Goal: Task Accomplishment & Management: Complete application form

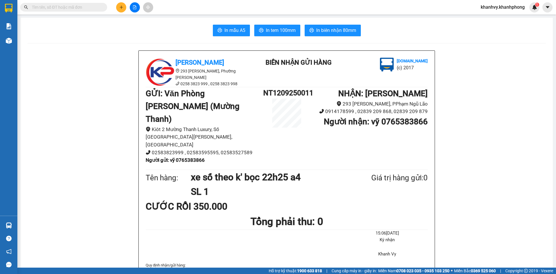
scroll to position [29, 0]
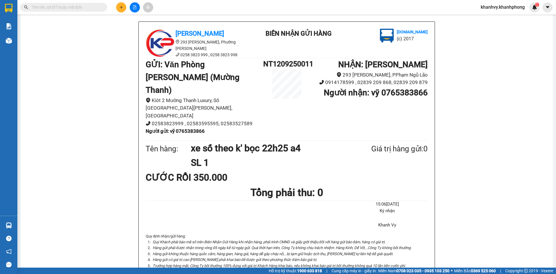
click at [118, 7] on button at bounding box center [121, 7] width 10 height 10
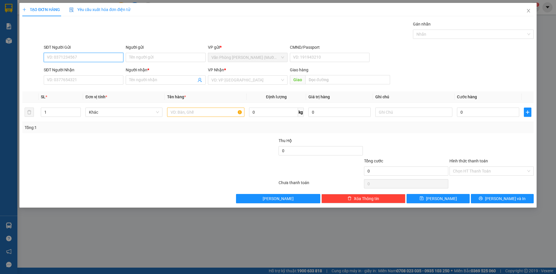
click at [90, 56] on input "SĐT Người Gửi" at bounding box center [84, 57] width 80 height 9
paste input "0703988964"
type input "0703988964"
click at [77, 77] on input "SĐT Người Nhận" at bounding box center [84, 79] width 80 height 9
paste input "0703988964"
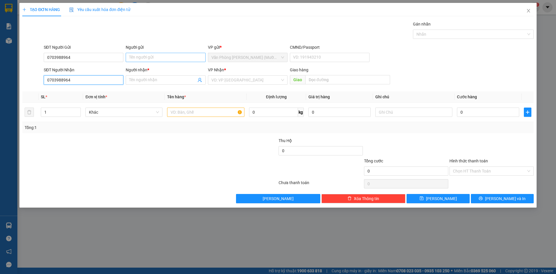
type input "0703988964"
click at [152, 54] on input "Người gửi" at bounding box center [166, 57] width 80 height 9
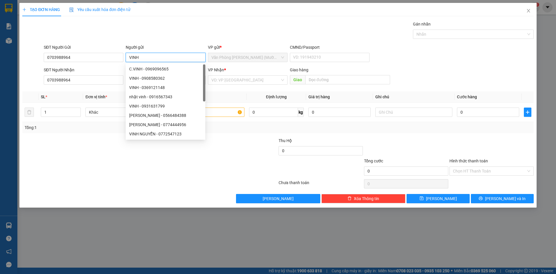
type input "VINH"
click at [192, 23] on div "Gói vận chuyển * Tiêu chuẩn Gán nhãn Nhãn" at bounding box center [289, 31] width 493 height 20
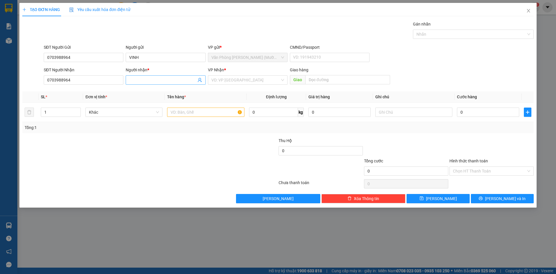
click at [148, 80] on input "Người nhận *" at bounding box center [162, 80] width 67 height 6
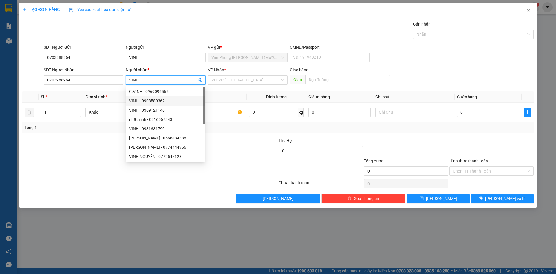
type input "VINH"
click at [243, 84] on div "VP Nhận * VD: VP [GEOGRAPHIC_DATA]" at bounding box center [248, 77] width 80 height 20
click at [242, 82] on input "search" at bounding box center [245, 80] width 69 height 9
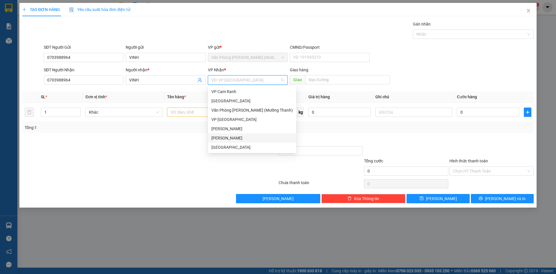
click at [224, 138] on div "[PERSON_NAME]" at bounding box center [251, 138] width 81 height 6
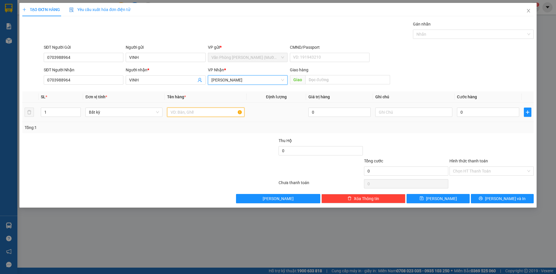
click at [184, 114] on input "text" at bounding box center [205, 111] width 77 height 9
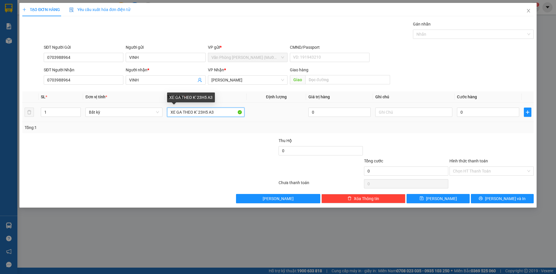
click at [183, 110] on input "XE GA THEO K' 23H5 A3" at bounding box center [205, 111] width 77 height 9
type input "XE GA BỌC THEO K' 23H5 A3"
click at [466, 113] on input "0" at bounding box center [488, 111] width 62 height 9
type input "4"
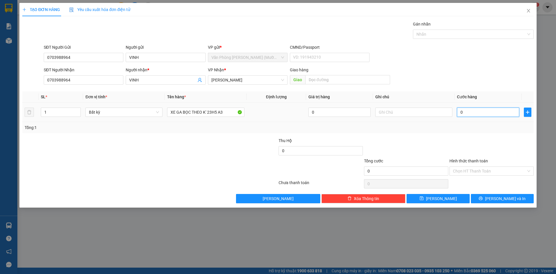
type input "4"
type input "40"
type input "400"
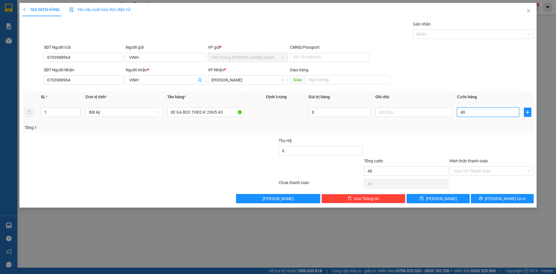
type input "400"
type input "4.000"
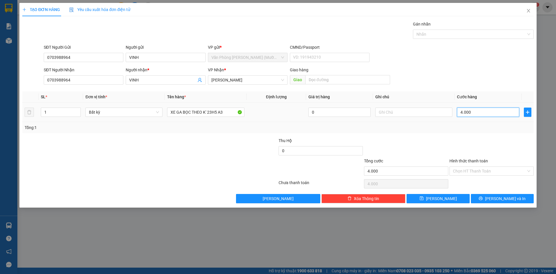
type input "40.000"
type input "400.000"
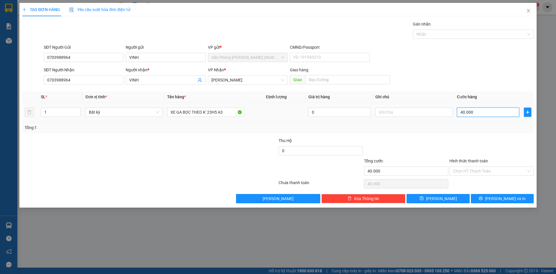
type input "400.000"
drag, startPoint x: 480, startPoint y: 151, endPoint x: 490, endPoint y: 178, distance: 29.7
click at [481, 153] on div at bounding box center [491, 147] width 85 height 20
click at [491, 169] on input "Hình thức thanh toán" at bounding box center [489, 171] width 73 height 9
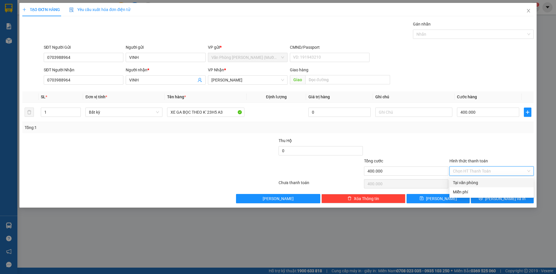
drag, startPoint x: 486, startPoint y: 183, endPoint x: 494, endPoint y: 188, distance: 9.4
click at [487, 184] on div "Tại văn phòng" at bounding box center [491, 182] width 77 height 6
type input "0"
click at [504, 203] on button "[PERSON_NAME] và In" at bounding box center [502, 198] width 63 height 9
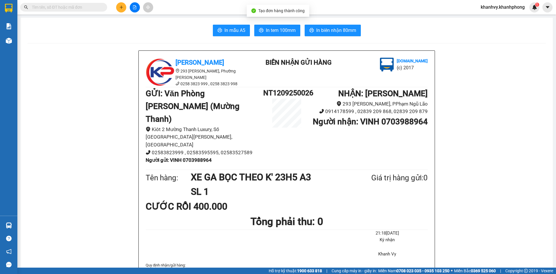
drag, startPoint x: 328, startPoint y: 24, endPoint x: 333, endPoint y: 30, distance: 7.6
click at [333, 32] on span "In biên nhận 80mm" at bounding box center [336, 30] width 40 height 7
click at [235, 31] on span "In mẫu A5" at bounding box center [235, 30] width 21 height 7
click at [229, 29] on span "In mẫu A5" at bounding box center [235, 30] width 21 height 7
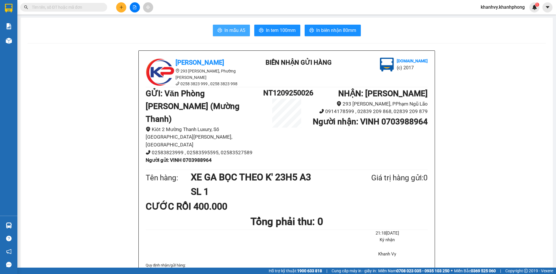
click at [227, 30] on span "In mẫu A5" at bounding box center [235, 30] width 21 height 7
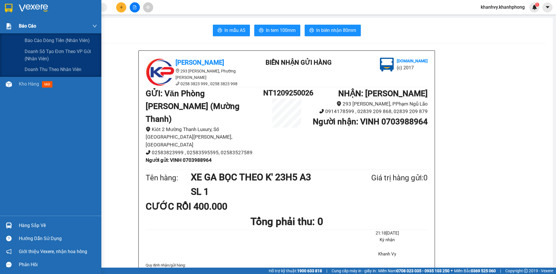
click at [5, 30] on div at bounding box center [9, 26] width 10 height 10
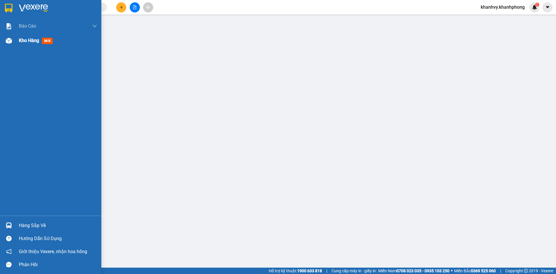
click at [15, 41] on div "Kho hàng mới" at bounding box center [50, 40] width 101 height 14
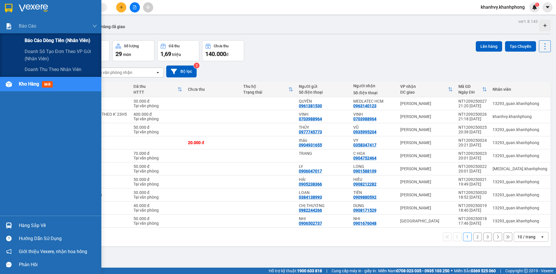
click at [33, 43] on span "Báo cáo dòng tiền (nhân viên)" at bounding box center [58, 40] width 66 height 7
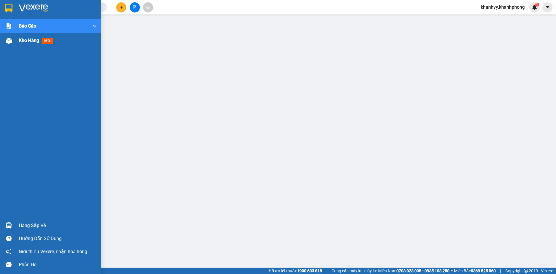
click at [22, 39] on span "Kho hàng" at bounding box center [29, 41] width 20 height 6
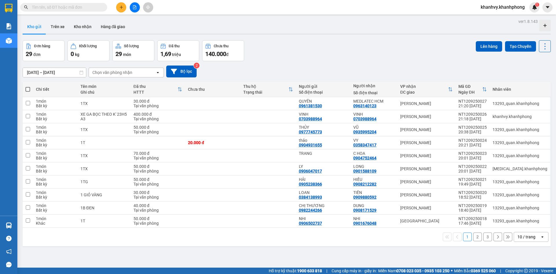
click at [474, 238] on button "2" at bounding box center [477, 236] width 9 height 9
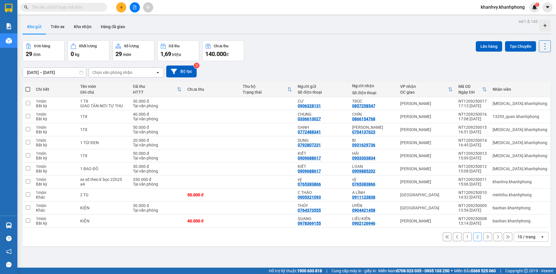
click at [484, 238] on button "3" at bounding box center [488, 236] width 9 height 9
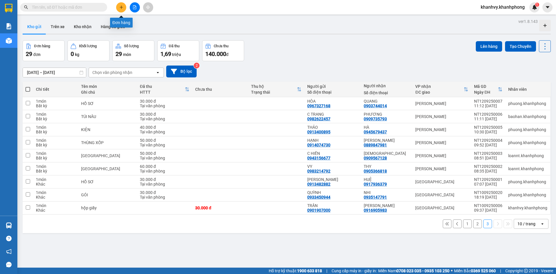
click at [122, 9] on icon "plus" at bounding box center [121, 7] width 4 height 4
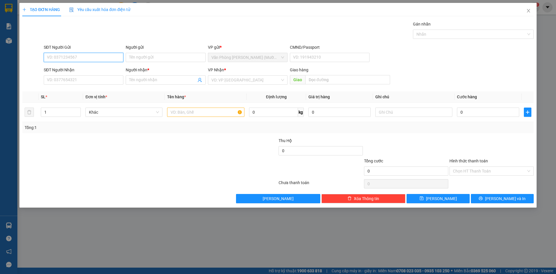
paste input "0989498450"
type input "0989498450"
click at [177, 57] on input "Người gửi" at bounding box center [166, 57] width 80 height 9
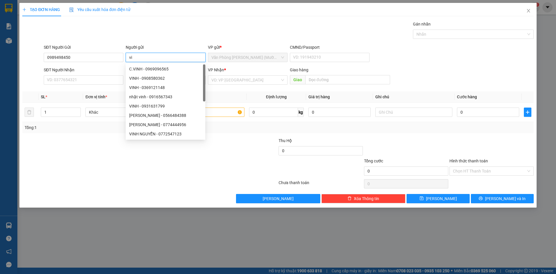
type input "v"
type input "VIỆT"
click at [83, 78] on input "SĐT Người Nhận" at bounding box center [84, 79] width 80 height 9
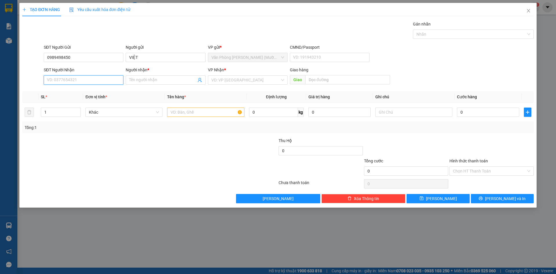
paste input "0989498450"
type input "0989498450"
click at [166, 81] on input "Người nhận *" at bounding box center [162, 80] width 67 height 6
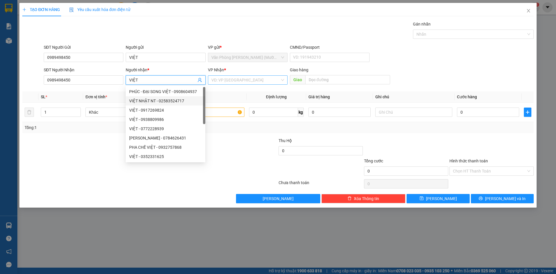
type input "VIỆT"
click at [273, 83] on input "search" at bounding box center [245, 80] width 69 height 9
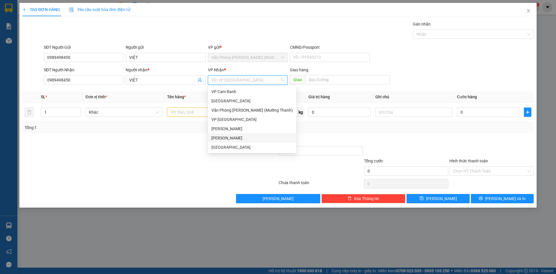
click at [233, 138] on div "[PERSON_NAME]" at bounding box center [251, 138] width 81 height 6
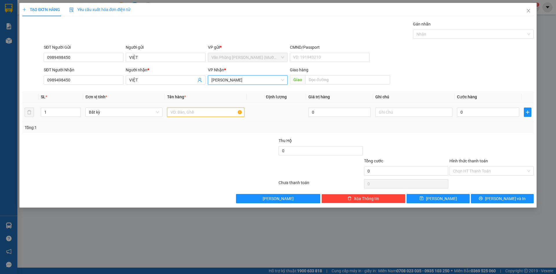
click at [178, 110] on input "text" at bounding box center [205, 111] width 77 height 9
type input "XE SH MODE BỌC [PERSON_NAME]' 23H05 A10"
click at [476, 115] on input "0" at bounding box center [488, 111] width 62 height 9
type input "5"
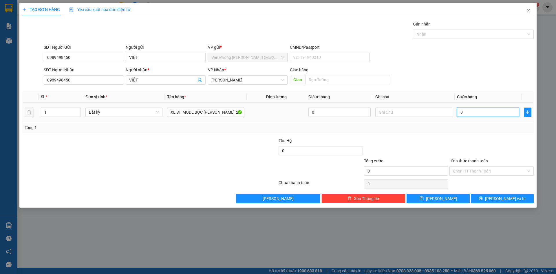
type input "5"
type input "50"
type input "500"
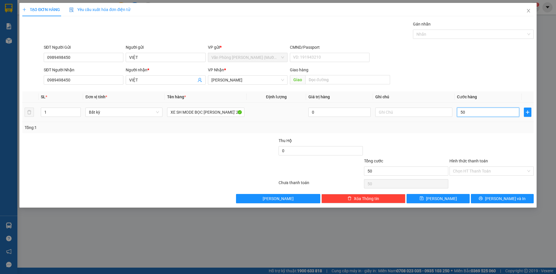
type input "500"
type input "50"
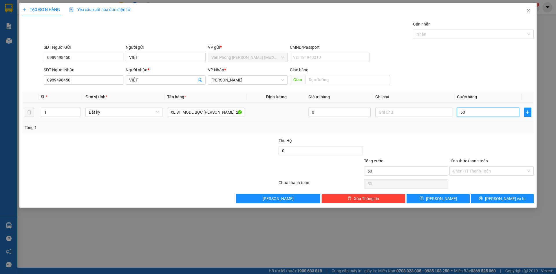
type input "5"
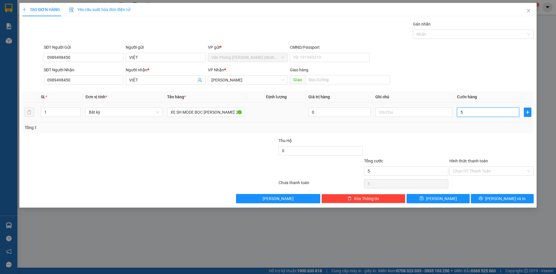
type input "5"
type input "54"
type input "5"
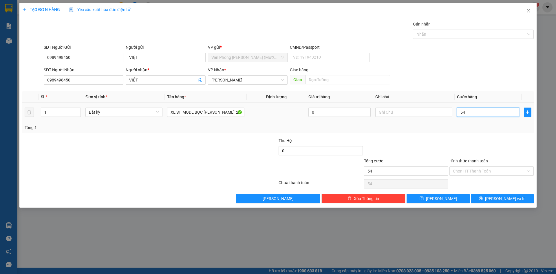
type input "5"
type input "0"
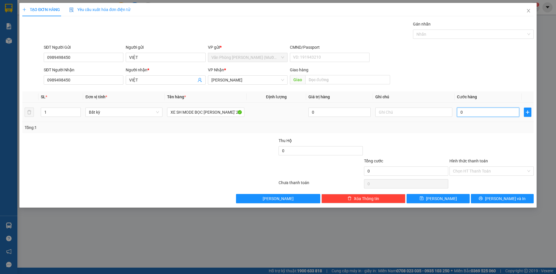
type input "04"
type input "4"
type input "045"
type input "45"
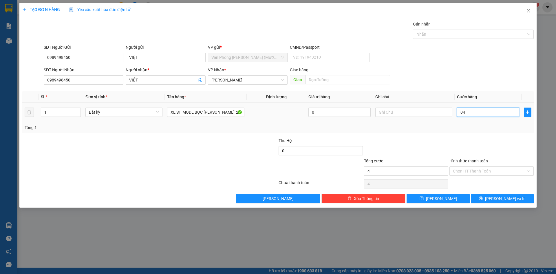
type input "45"
type input "0.450"
type input "450"
type input "045"
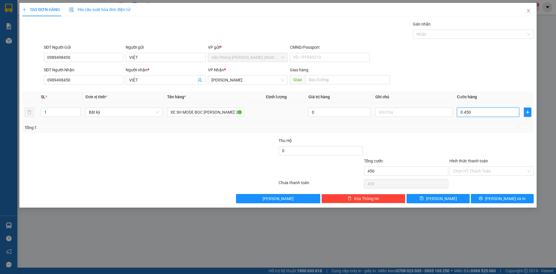
type input "45"
type input "04"
type input "4"
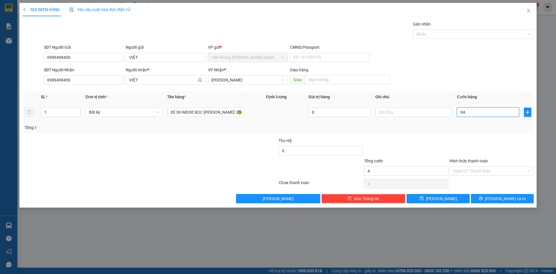
type input "0"
type input "40"
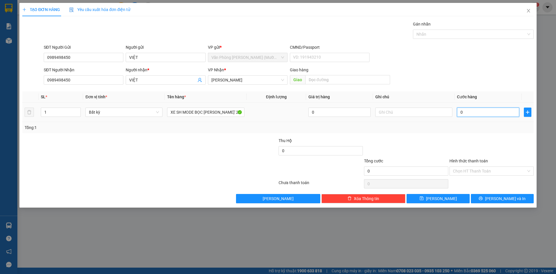
type input "40"
type input "450"
type input "450.000"
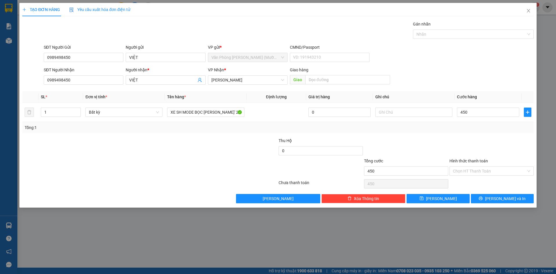
type input "450.000"
click at [480, 124] on div "Tổng: 1" at bounding box center [278, 127] width 507 height 6
click at [490, 171] on input "Hình thức thanh toán" at bounding box center [489, 171] width 73 height 9
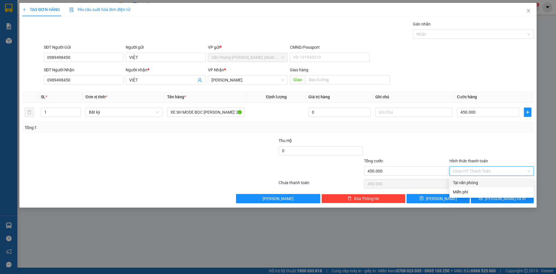
click at [484, 181] on div "Tại văn phòng" at bounding box center [491, 182] width 77 height 6
type input "0"
click at [509, 205] on div "TẠO ĐƠN HÀNG Yêu cầu xuất hóa đơn điện tử Transit Pickup Surcharge Ids Transit …" at bounding box center [277, 105] width 517 height 205
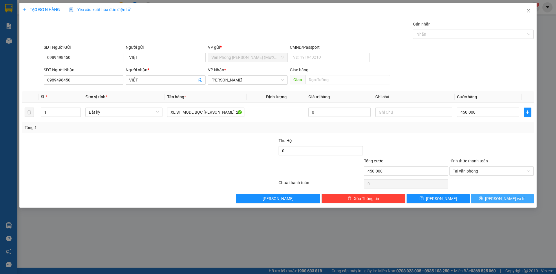
click at [509, 200] on span "[PERSON_NAME] và In" at bounding box center [505, 198] width 41 height 6
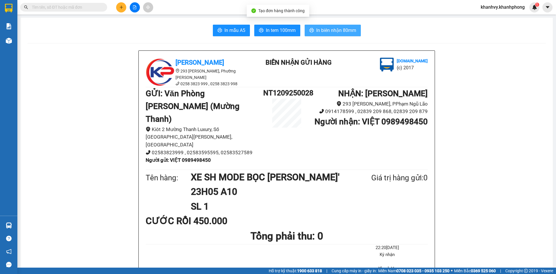
click at [331, 34] on span "In biên nhận 80mm" at bounding box center [336, 30] width 40 height 7
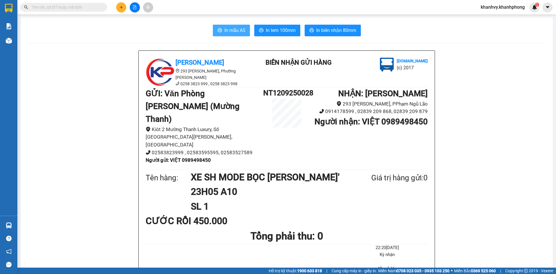
click at [242, 33] on span "In mẫu A5" at bounding box center [235, 30] width 21 height 7
click at [228, 29] on span "In mẫu A5" at bounding box center [235, 30] width 21 height 7
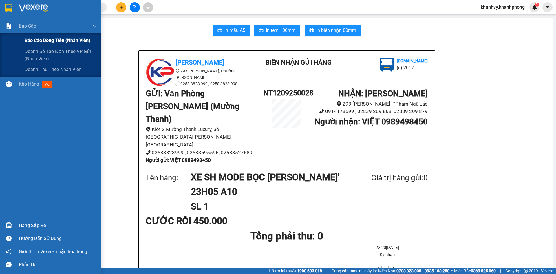
click at [30, 38] on span "Báo cáo dòng tiền (nhân viên)" at bounding box center [58, 40] width 66 height 7
